Goal: Check status: Check status

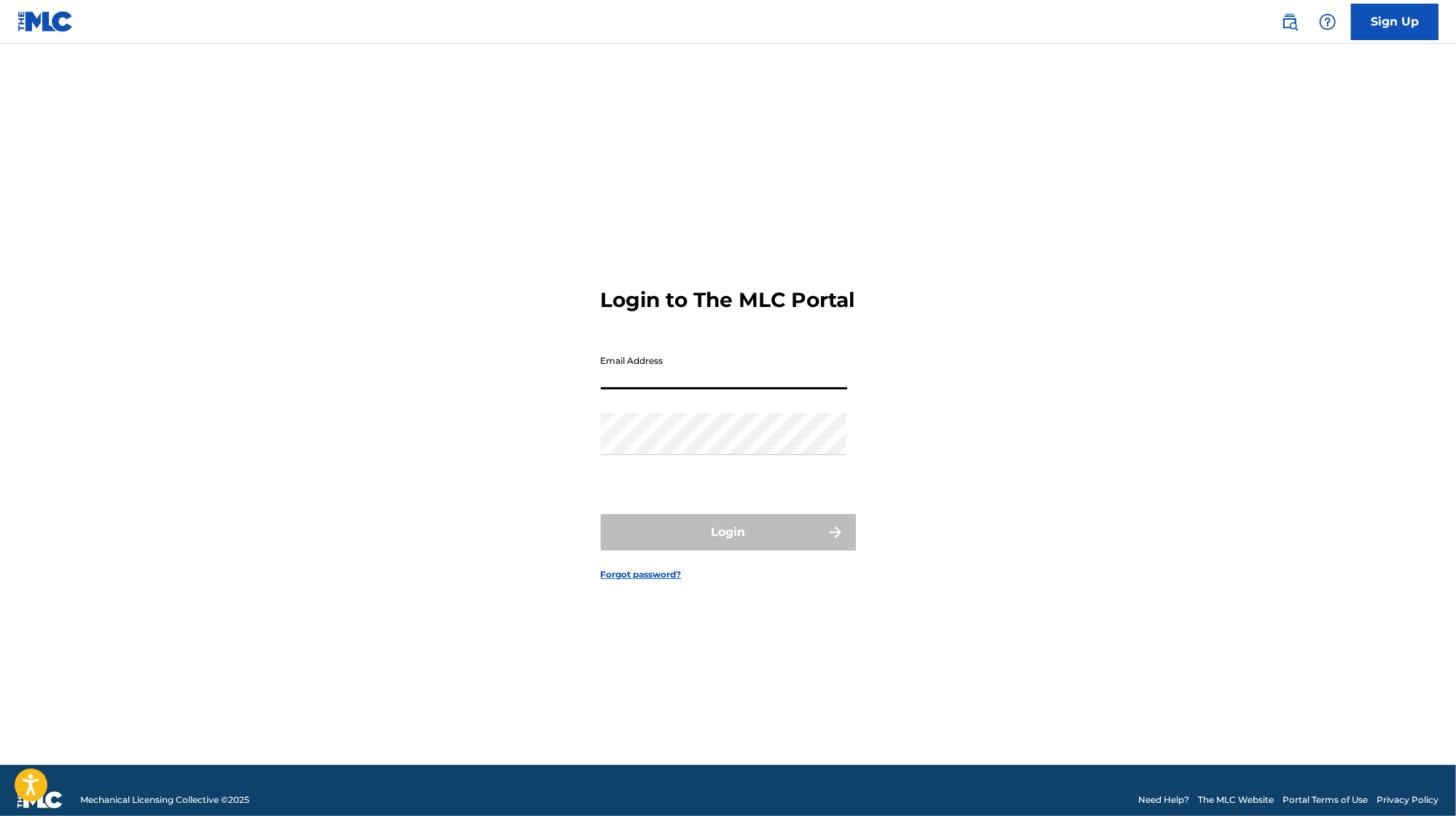
type input "[EMAIL_ADDRESS][DOMAIN_NAME]"
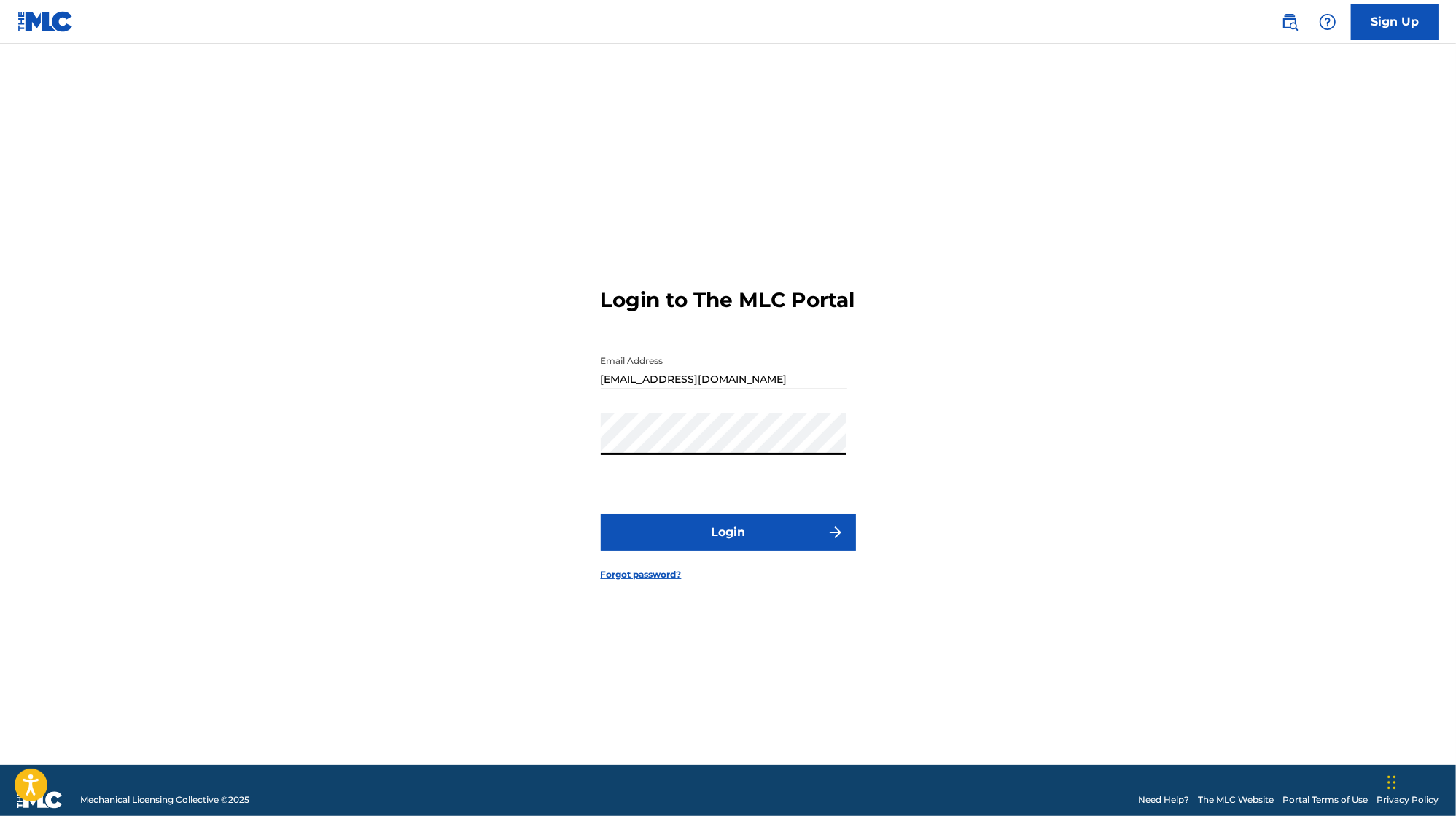
click at [763, 537] on button "Login" at bounding box center [728, 532] width 255 height 36
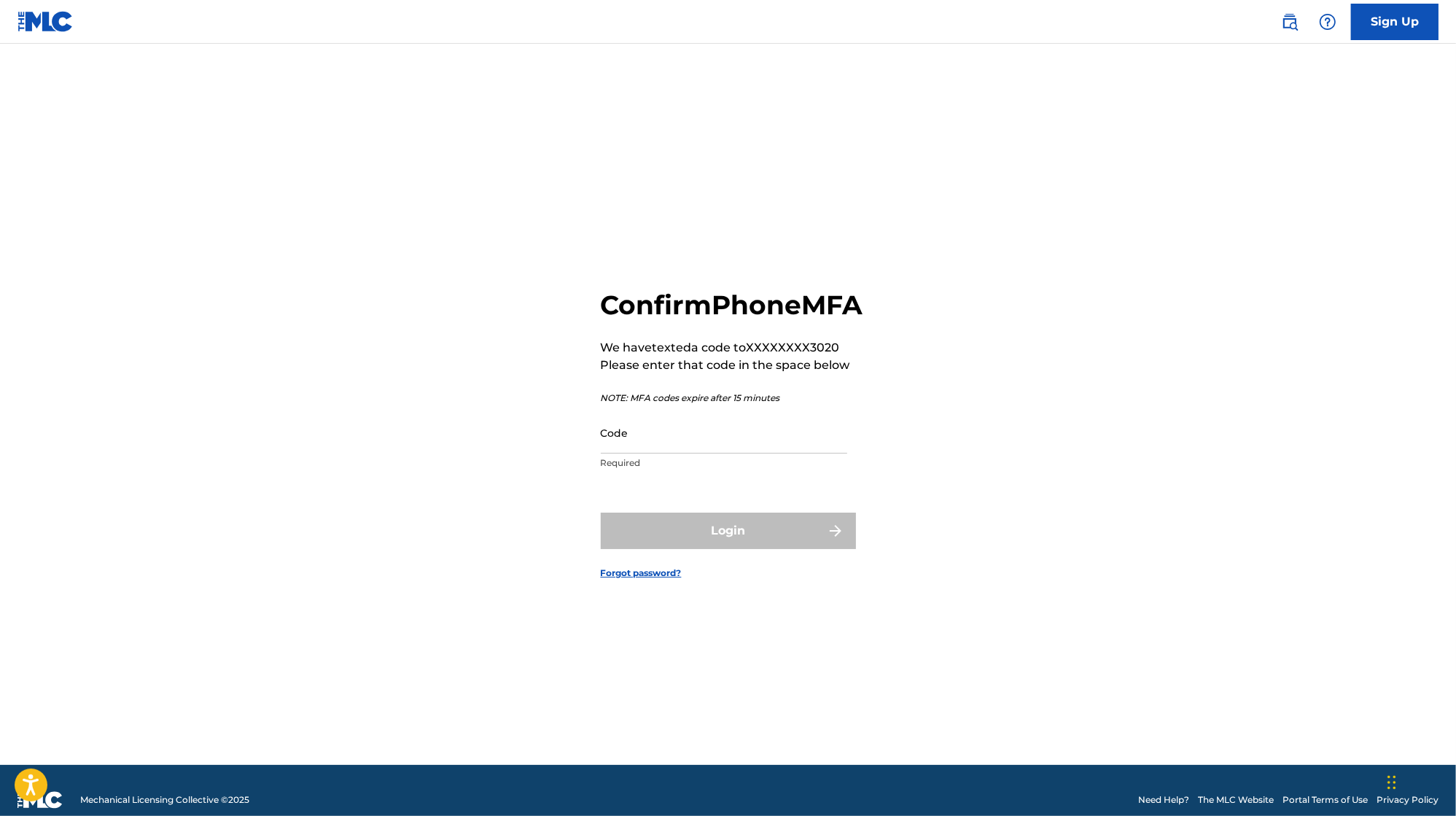
click at [695, 454] on input "Code" at bounding box center [724, 433] width 246 height 42
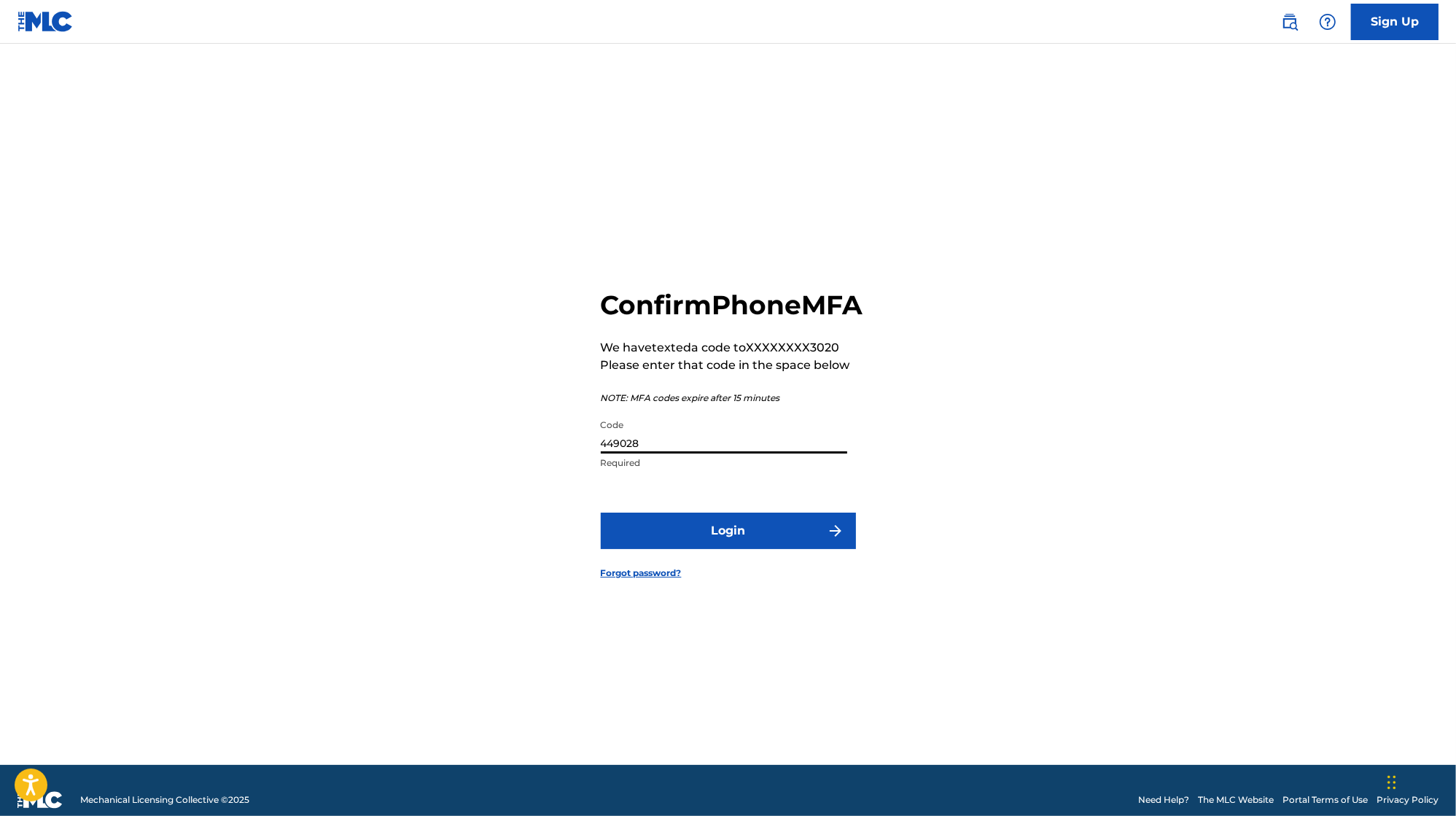
type input "449028"
click at [753, 544] on button "Login" at bounding box center [728, 530] width 255 height 36
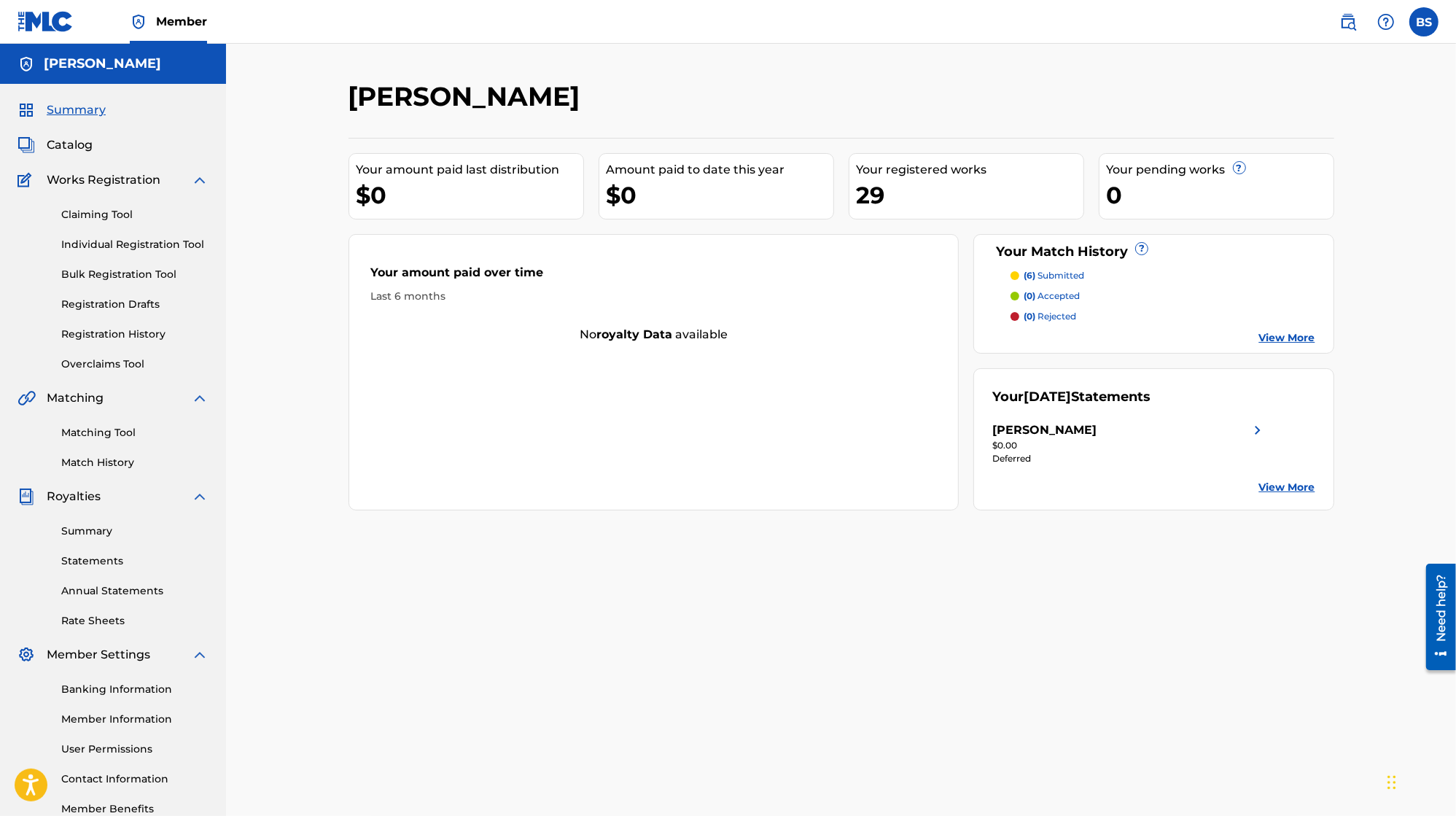
click at [99, 564] on link "Statements" at bounding box center [135, 561] width 147 height 16
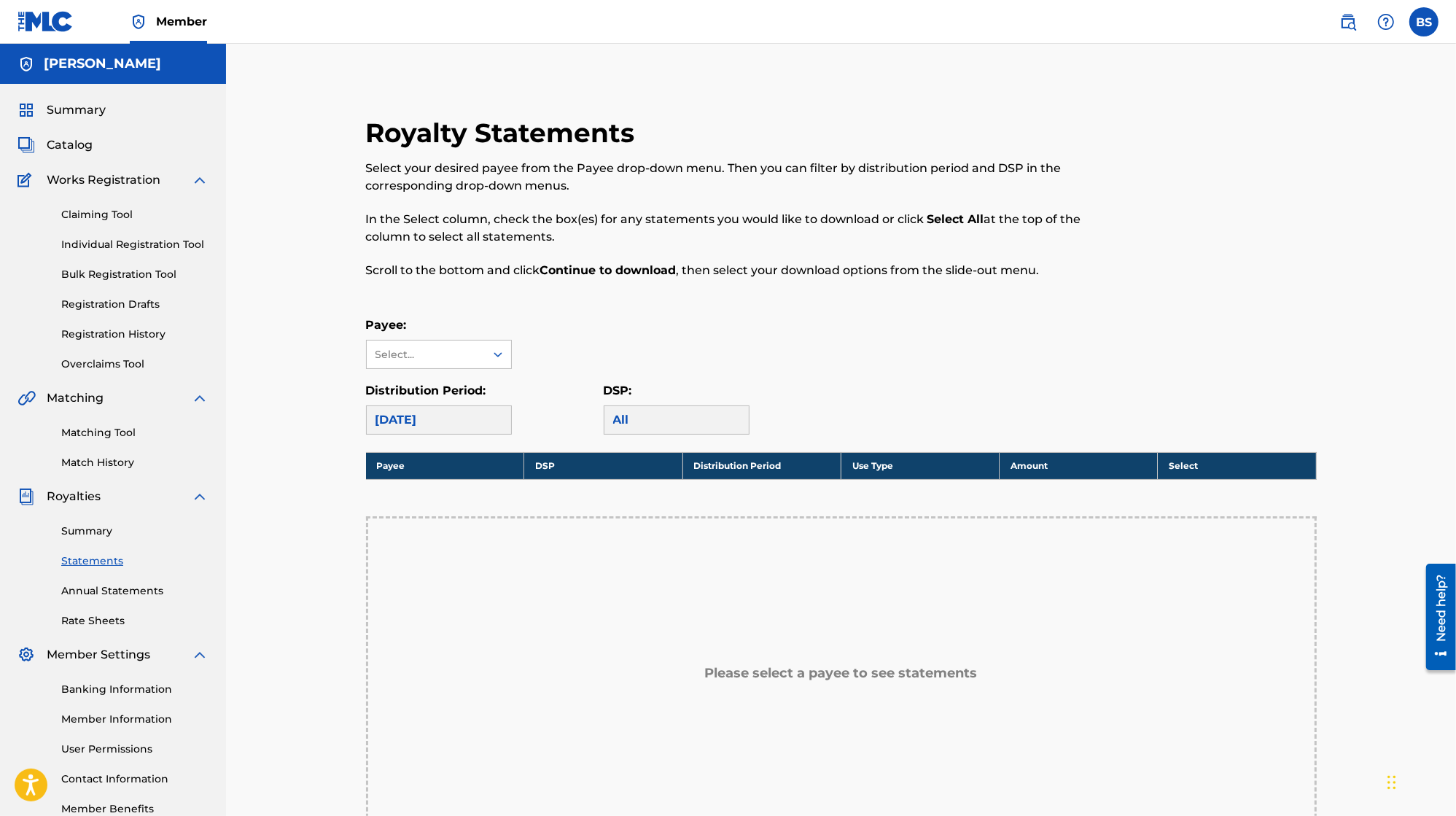
click at [88, 527] on link "Summary" at bounding box center [135, 531] width 147 height 16
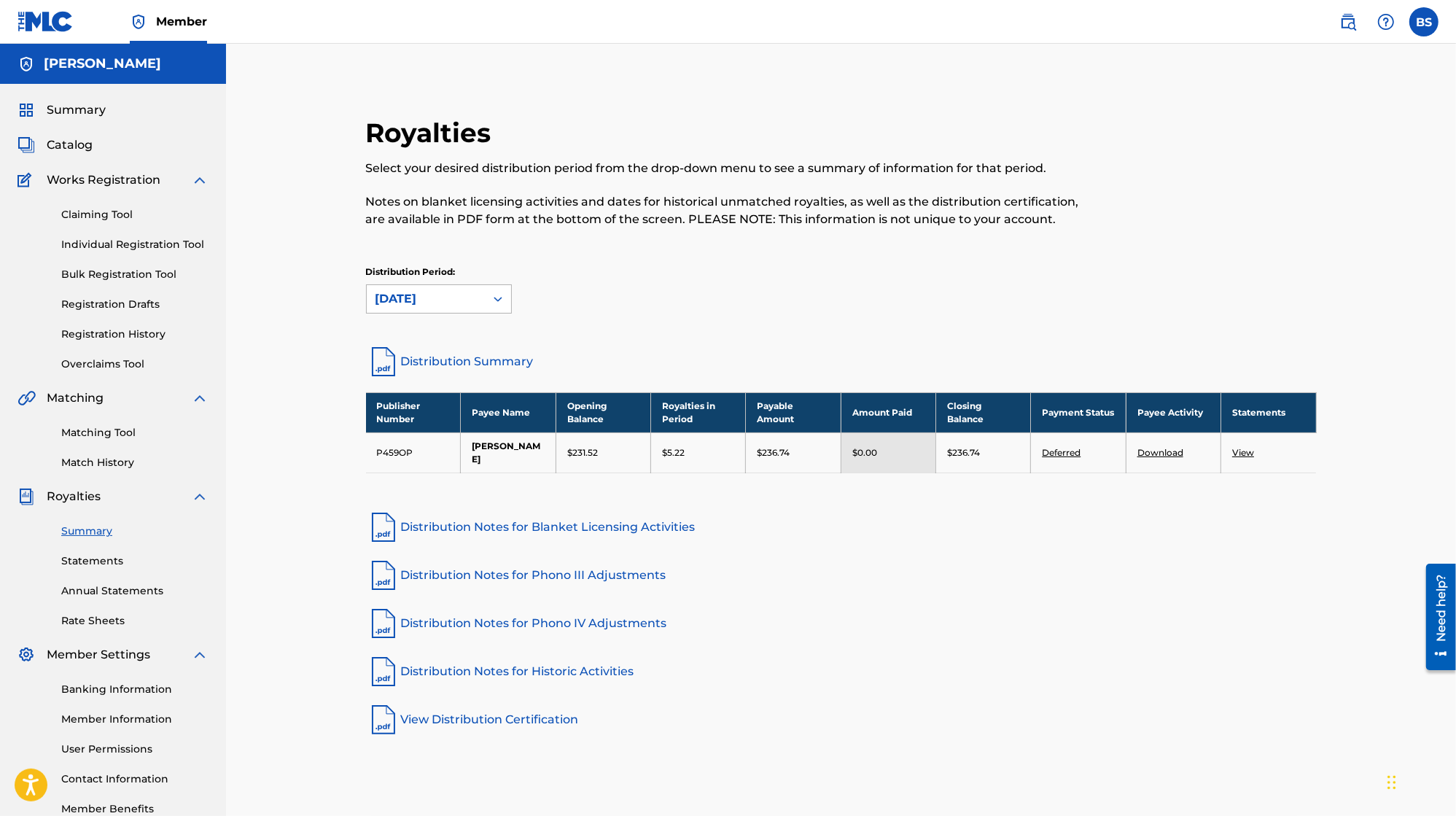
click at [496, 295] on icon at bounding box center [498, 299] width 15 height 15
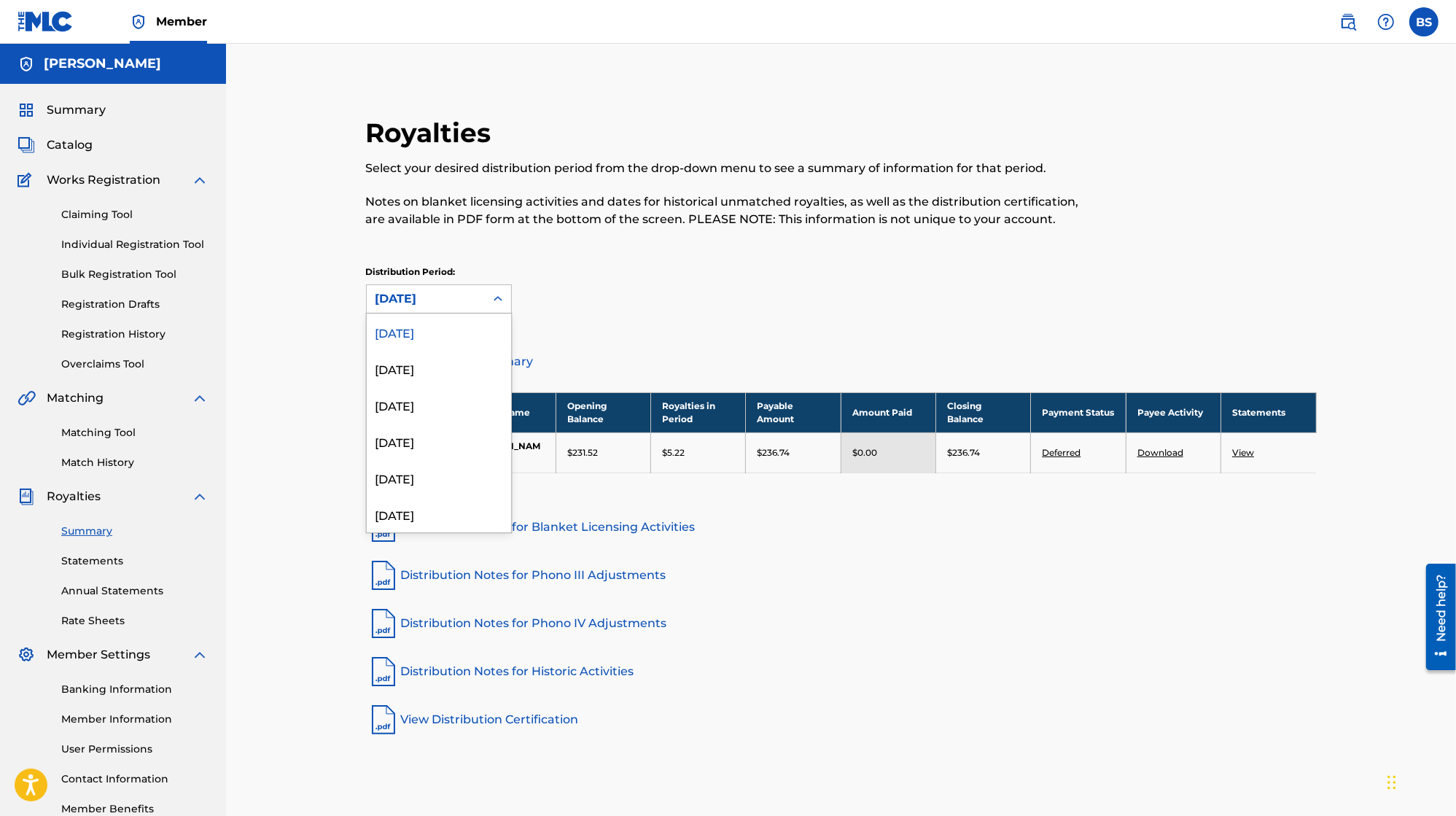
click at [634, 279] on div "Distribution Period: [DATE] selected, 1 of 53. 53 results available. Use Up and…" at bounding box center [841, 289] width 950 height 48
